Goal: Consume media (video, audio)

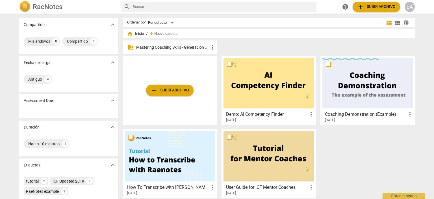
click at [167, 50] on p "Mastering Coaching Skills - Generación 32" at bounding box center [172, 47] width 73 height 6
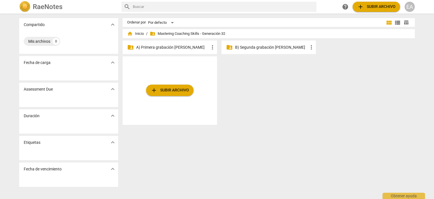
click at [171, 47] on p "A) Primera grabación [PERSON_NAME]" at bounding box center [172, 47] width 73 height 6
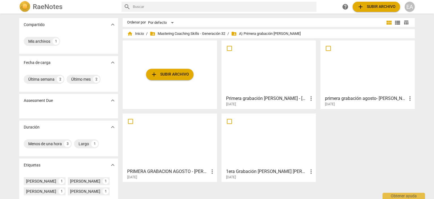
click at [177, 143] on div at bounding box center [170, 140] width 90 height 50
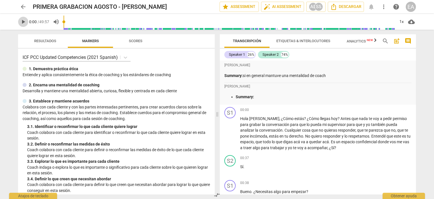
click at [24, 21] on span "play_arrow" at bounding box center [23, 21] width 7 height 7
type input "2"
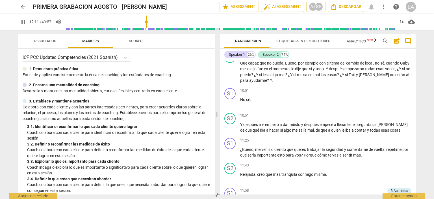
scroll to position [1171, 0]
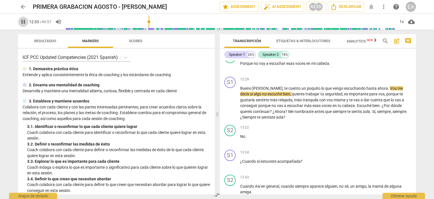
click at [22, 21] on span "pause" at bounding box center [23, 21] width 7 height 7
click at [22, 21] on span "play_arrow" at bounding box center [23, 21] width 7 height 7
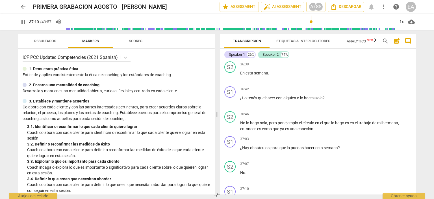
scroll to position [3042, 0]
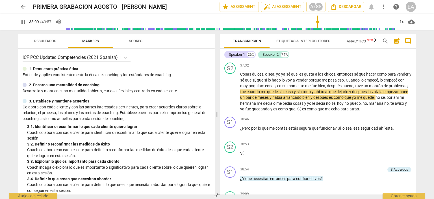
click at [23, 22] on span "pause" at bounding box center [23, 21] width 7 height 7
click at [23, 22] on span "play_arrow" at bounding box center [23, 21] width 7 height 7
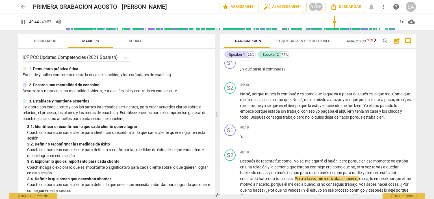
scroll to position [3339, 0]
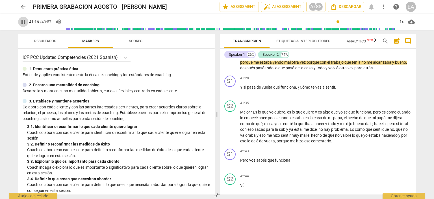
click at [21, 23] on span "pause" at bounding box center [23, 21] width 7 height 7
click at [21, 23] on span "play_arrow" at bounding box center [23, 21] width 7 height 7
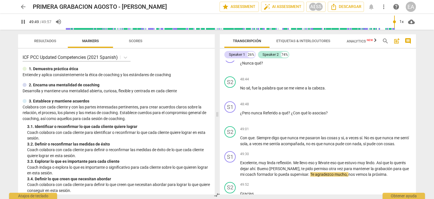
scroll to position [4277, 0]
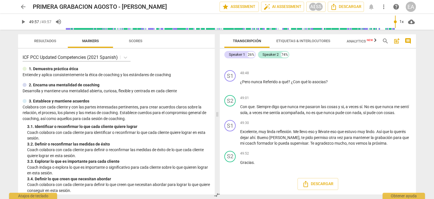
type input "2997"
click at [354, 41] on span "Analytics New" at bounding box center [360, 41] width 26 height 4
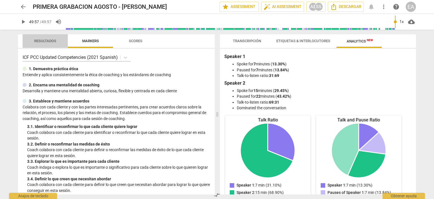
click at [54, 37] on span "Resultados" at bounding box center [45, 41] width 36 height 8
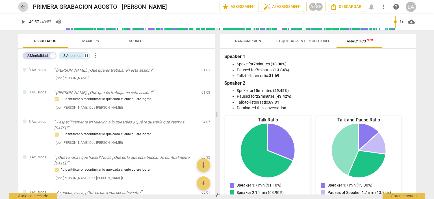
click at [25, 8] on span "arrow_back" at bounding box center [23, 6] width 7 height 7
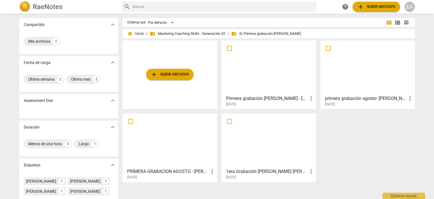
click at [285, 70] on div at bounding box center [268, 67] width 90 height 50
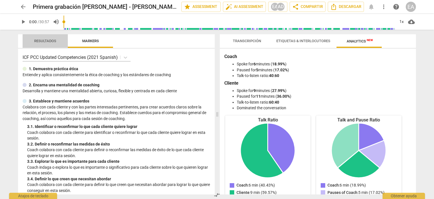
click at [45, 40] on span "Resultados" at bounding box center [45, 41] width 22 height 4
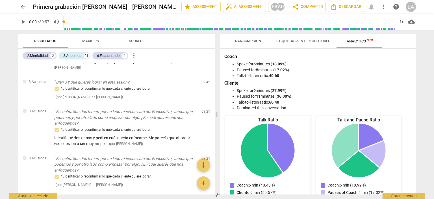
scroll to position [792, 0]
